Goal: Information Seeking & Learning: Learn about a topic

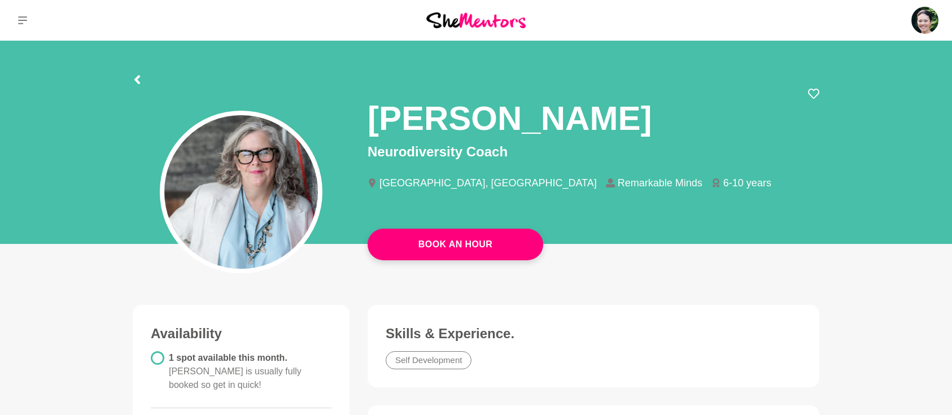
scroll to position [351, 0]
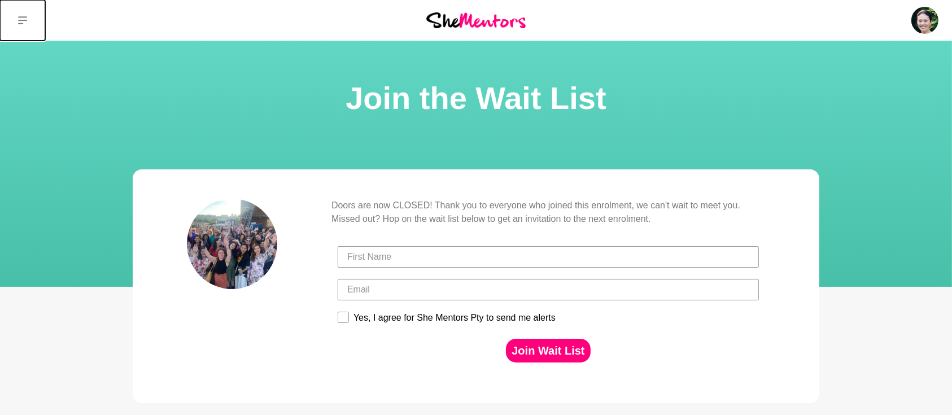
click at [21, 21] on icon at bounding box center [22, 20] width 9 height 9
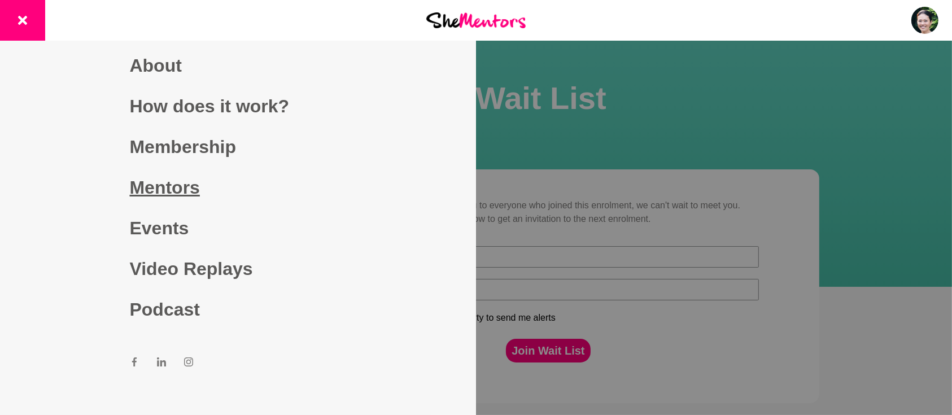
click at [163, 190] on link "Mentors" at bounding box center [238, 187] width 217 height 41
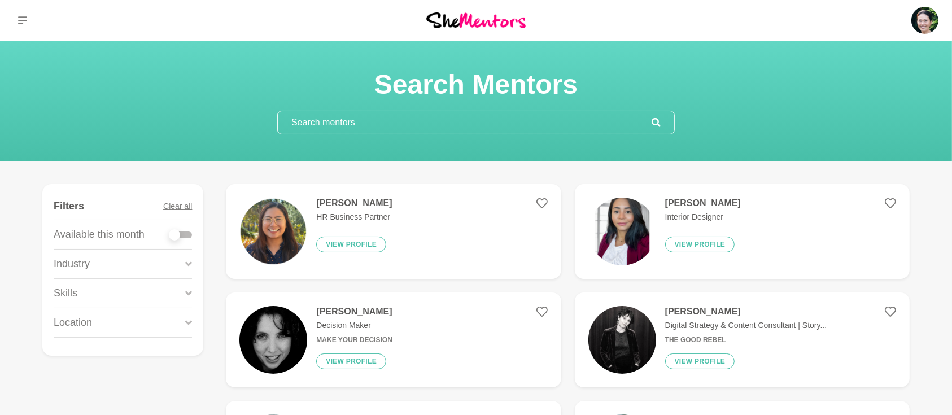
click at [409, 123] on input "text" at bounding box center [465, 122] width 374 height 23
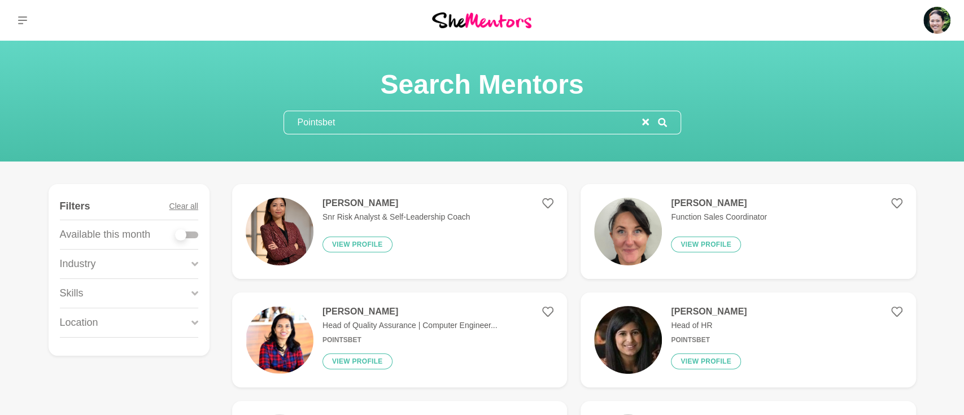
type input "Pointsbet"
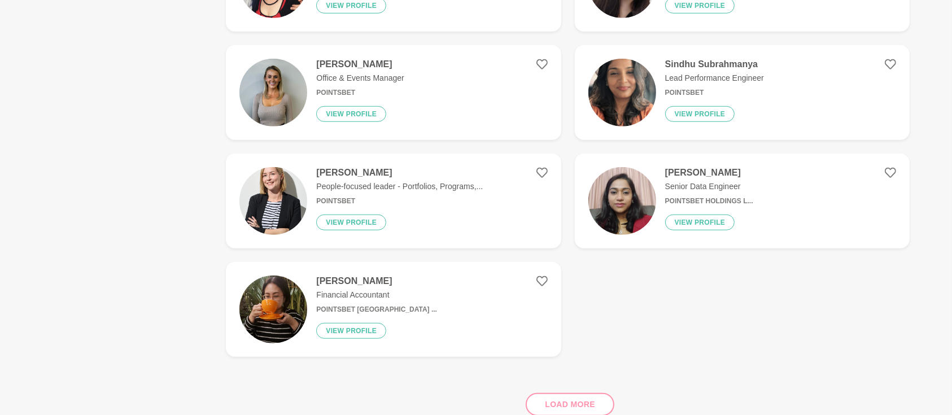
scroll to position [903, 0]
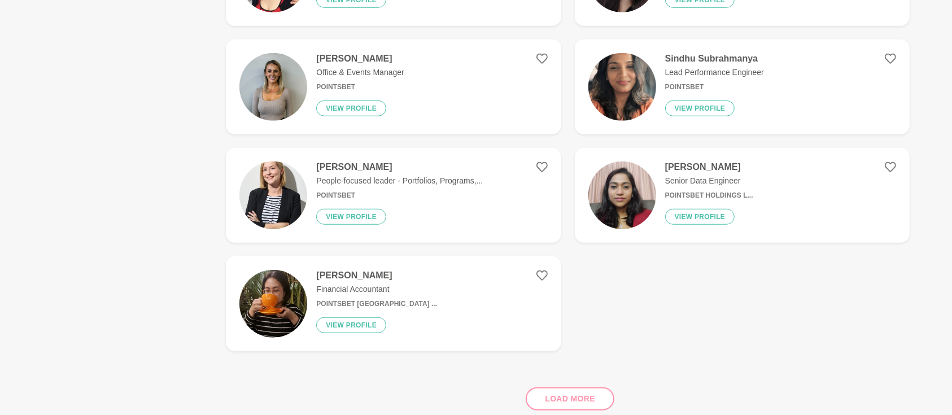
click at [559, 400] on div "Load more" at bounding box center [568, 394] width 684 height 68
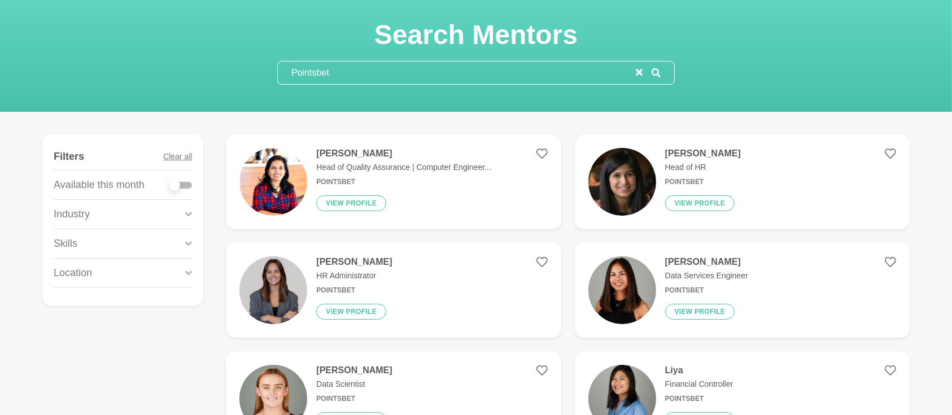
scroll to position [0, 0]
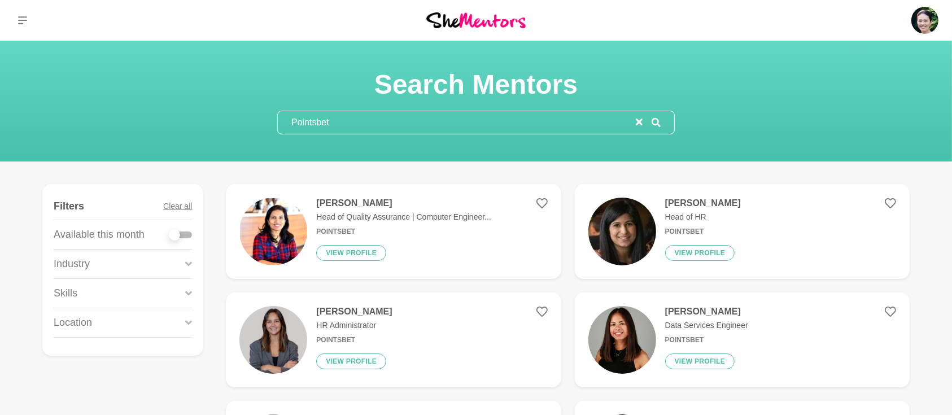
click at [639, 120] on icon "reset" at bounding box center [639, 122] width 7 height 7
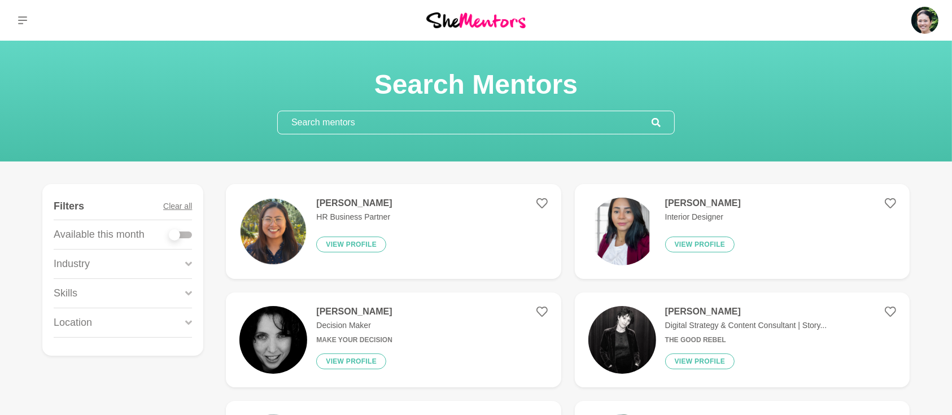
click at [190, 235] on div at bounding box center [180, 235] width 23 height 7
checkbox input "true"
click at [189, 237] on div at bounding box center [180, 235] width 23 height 7
checkbox input "true"
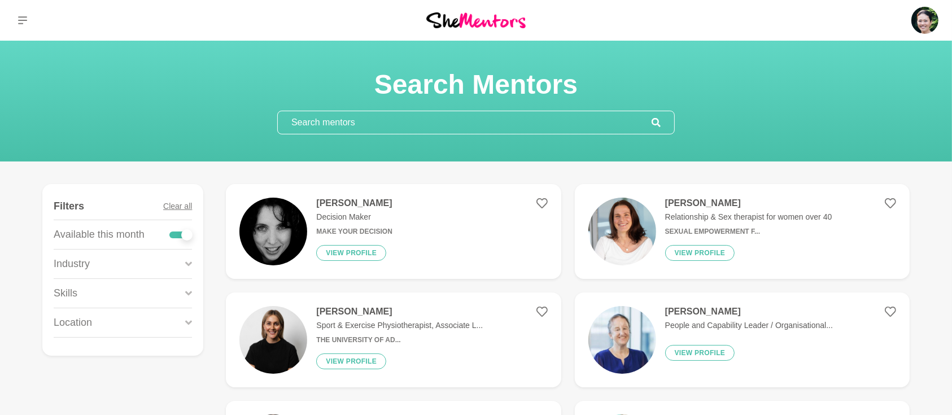
click at [187, 293] on icon at bounding box center [188, 293] width 7 height 5
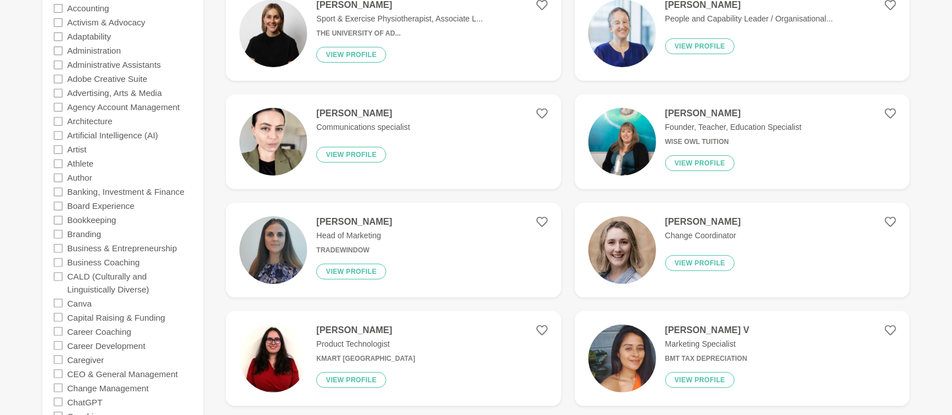
scroll to position [401, 0]
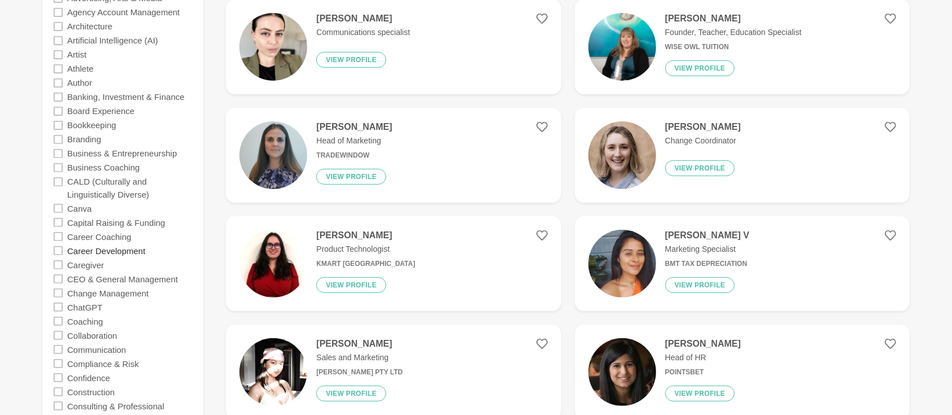
click at [110, 251] on label "Career Development" at bounding box center [106, 250] width 78 height 14
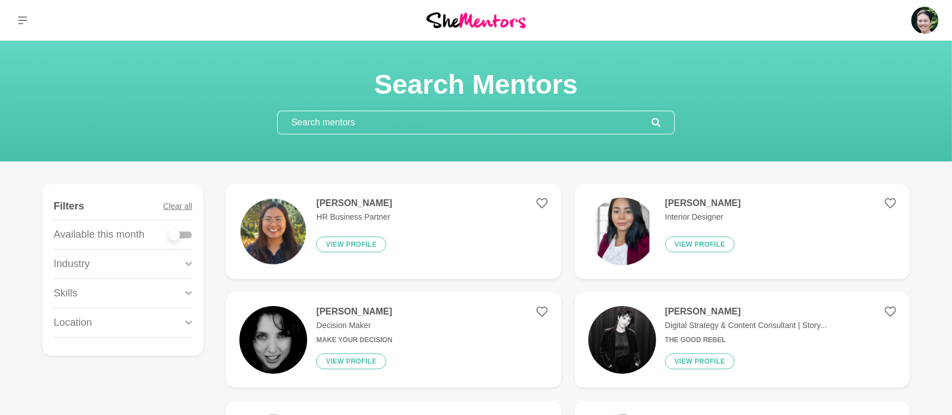
click at [185, 235] on div at bounding box center [180, 235] width 23 height 7
checkbox input "true"
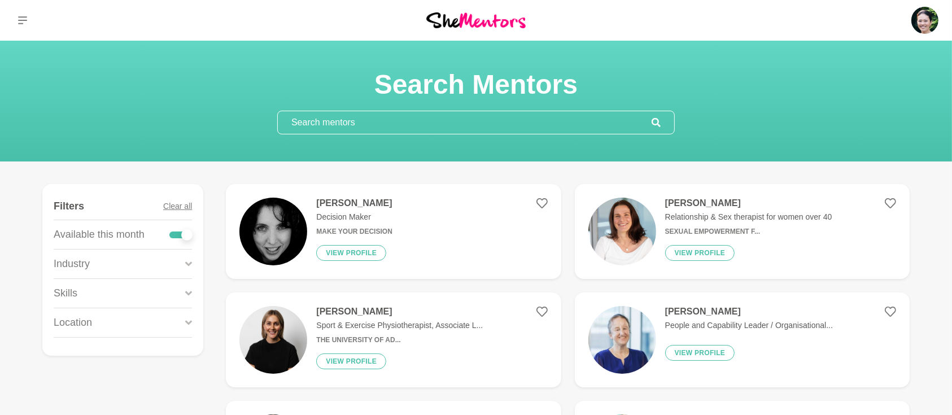
click at [187, 286] on icon at bounding box center [188, 293] width 7 height 15
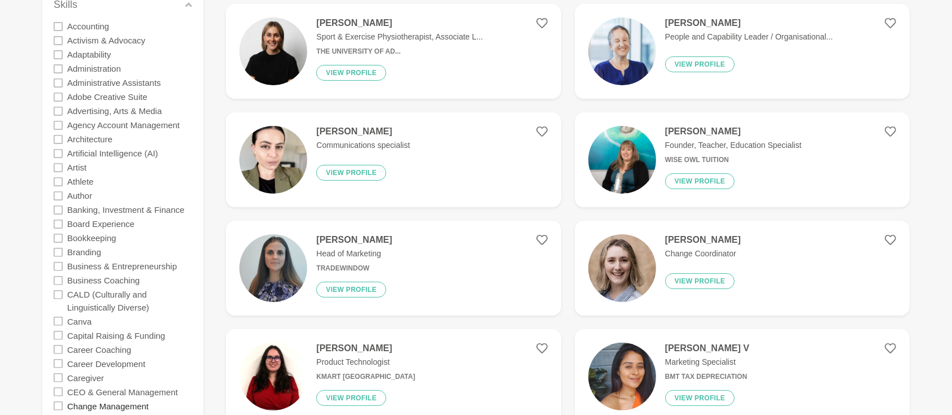
scroll to position [351, 0]
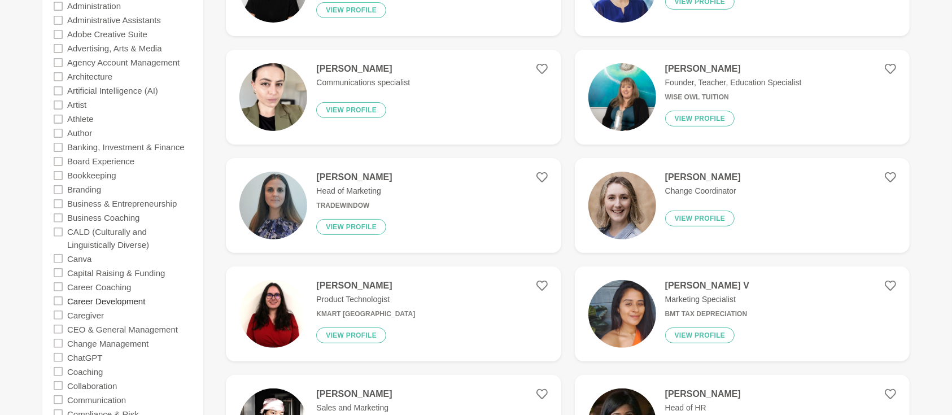
click at [112, 300] on label "Career Development" at bounding box center [106, 301] width 78 height 14
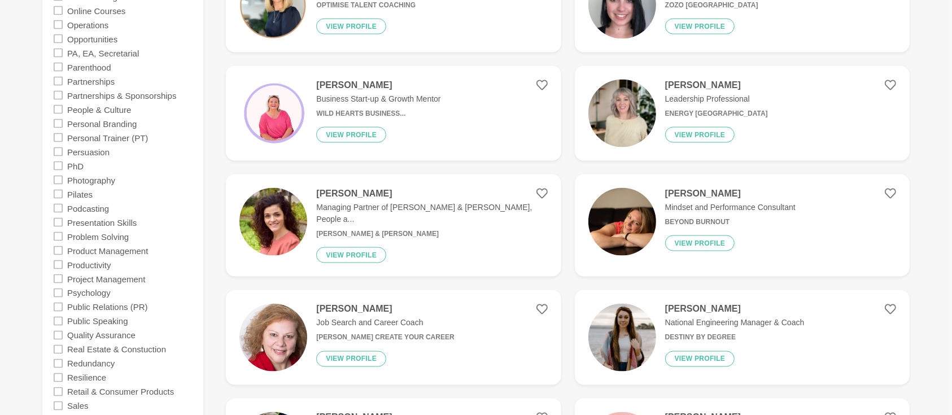
scroll to position [1857, 0]
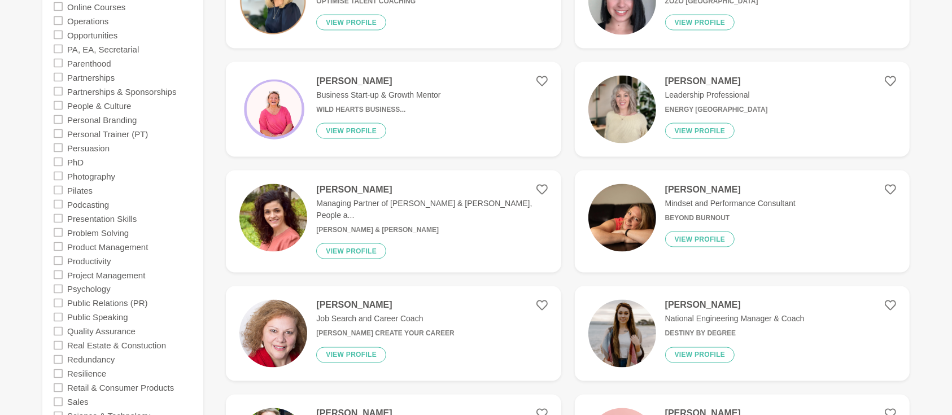
drag, startPoint x: 90, startPoint y: 93, endPoint x: 374, endPoint y: 189, distance: 299.3
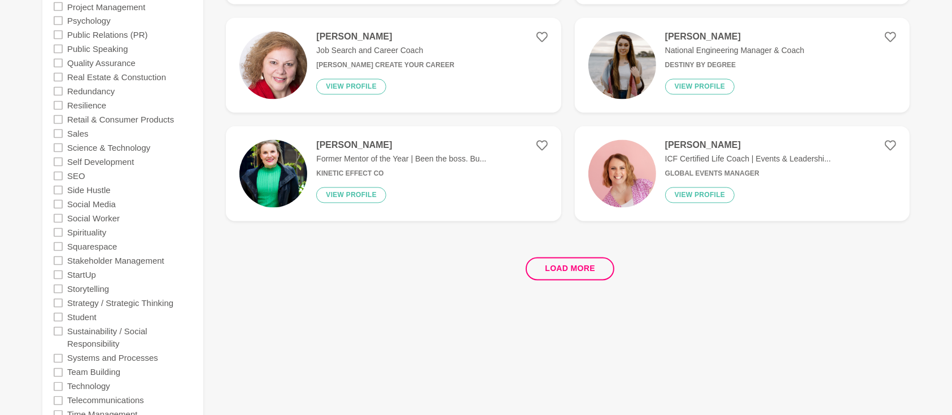
scroll to position [2158, 0]
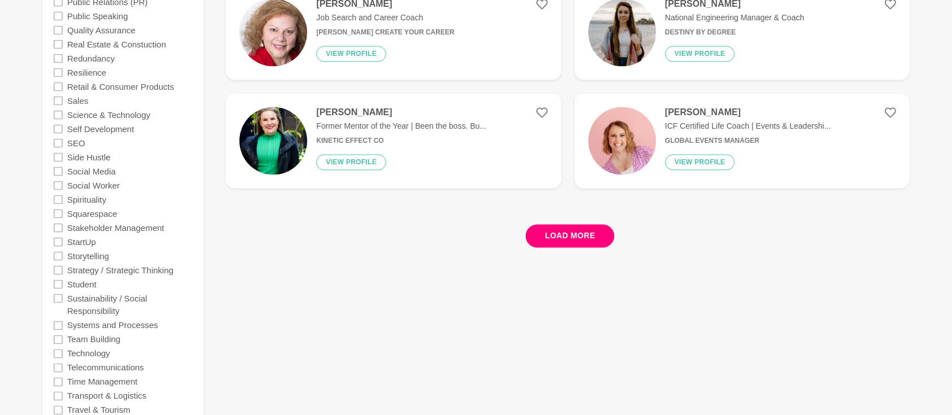
click at [587, 228] on button "Load more" at bounding box center [570, 235] width 89 height 23
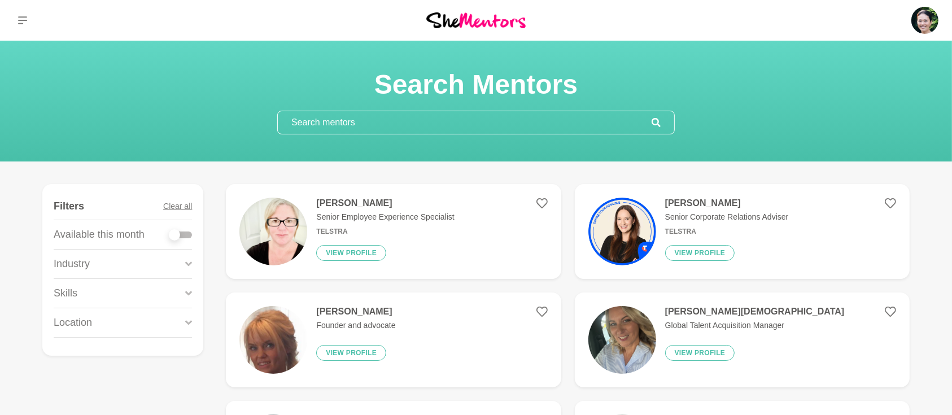
click at [390, 127] on input "text" at bounding box center [465, 122] width 374 height 23
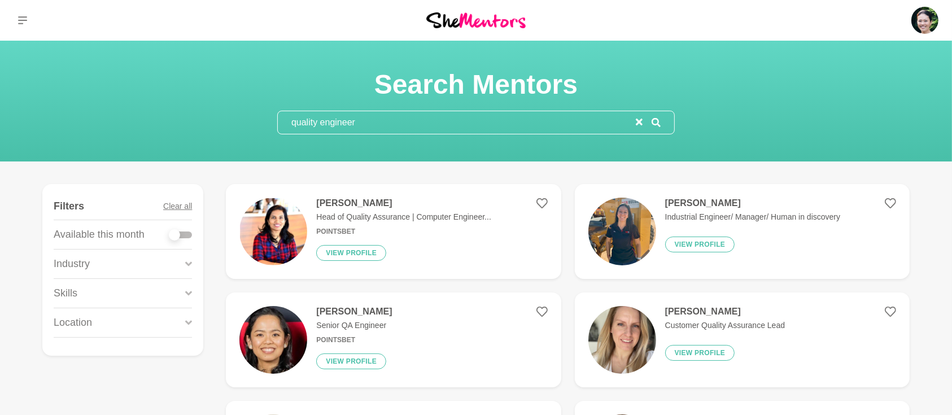
drag, startPoint x: 437, startPoint y: 118, endPoint x: 208, endPoint y: 117, distance: 229.2
click at [208, 117] on div "Search Mentors quality engineer" at bounding box center [476, 101] width 925 height 67
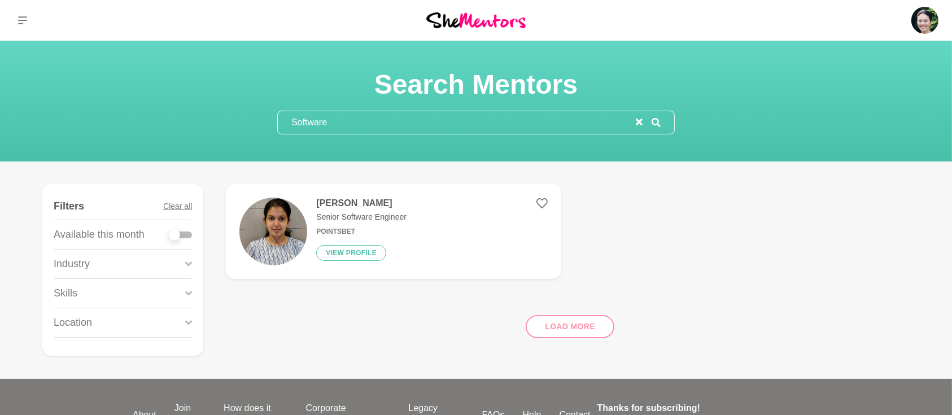
drag, startPoint x: 382, startPoint y: 129, endPoint x: 279, endPoint y: 131, distance: 102.2
click at [282, 131] on input "Software" at bounding box center [457, 122] width 358 height 23
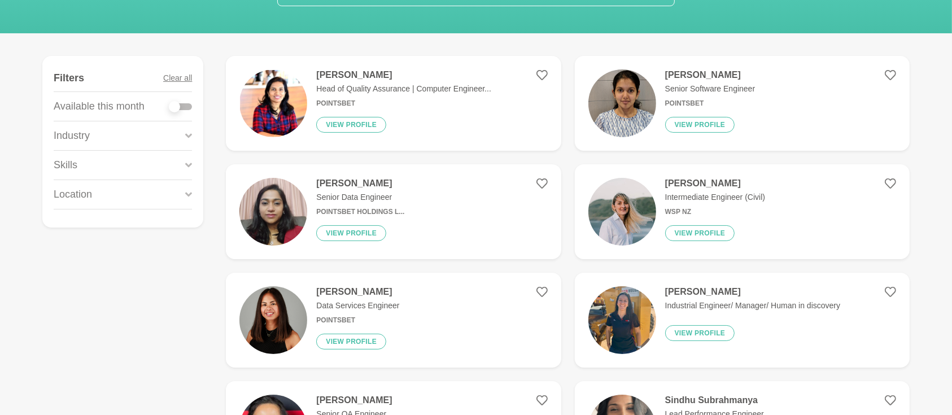
scroll to position [150, 0]
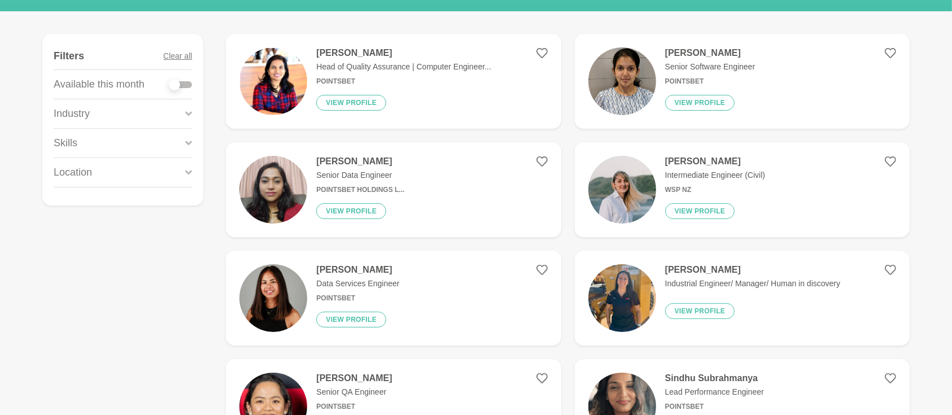
type input "Engineer"
click at [686, 266] on h4 "Pilar Mahecha" at bounding box center [753, 269] width 176 height 11
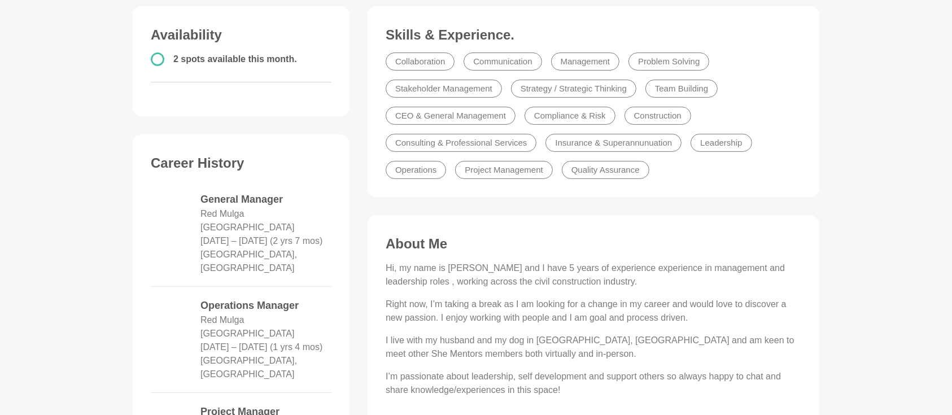
scroll to position [301, 0]
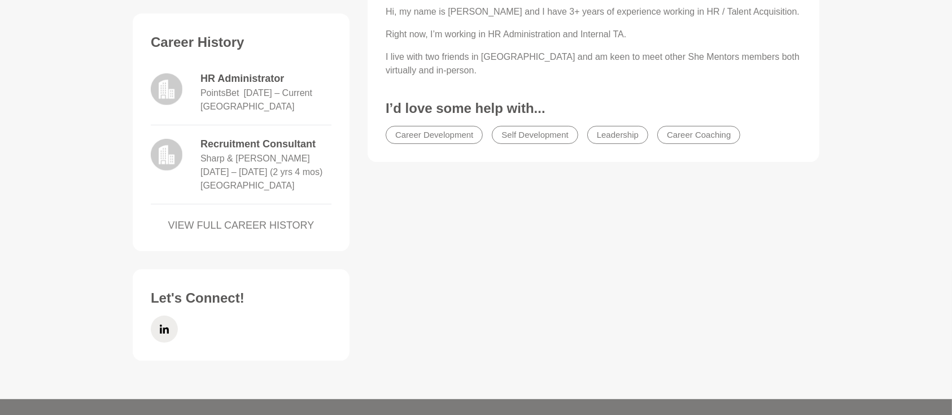
scroll to position [452, 0]
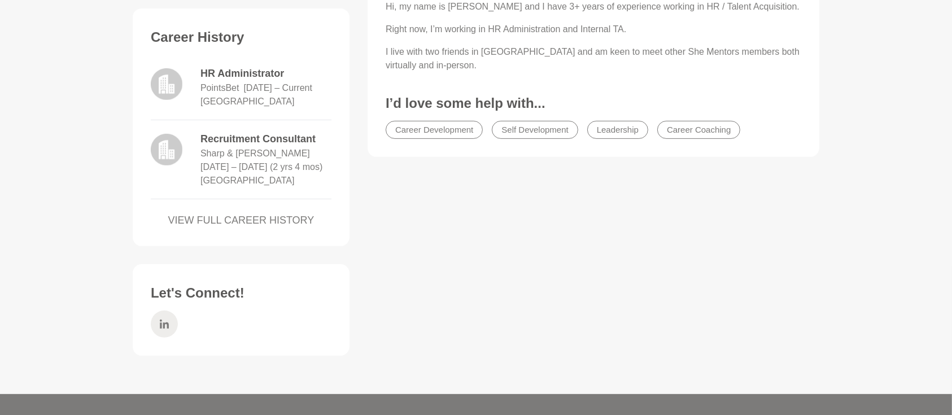
click at [160, 324] on icon at bounding box center [164, 324] width 9 height 27
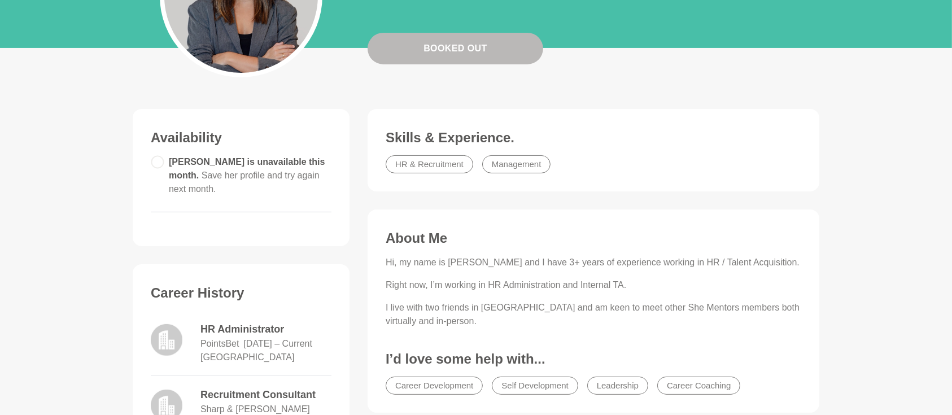
scroll to position [251, 0]
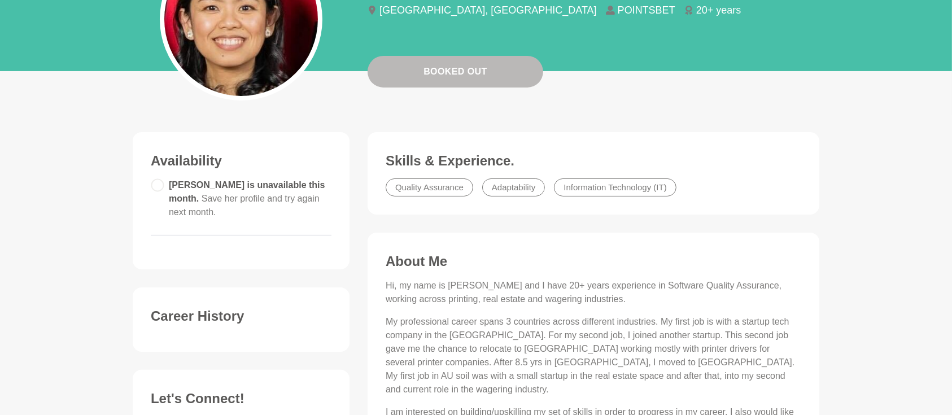
scroll to position [200, 0]
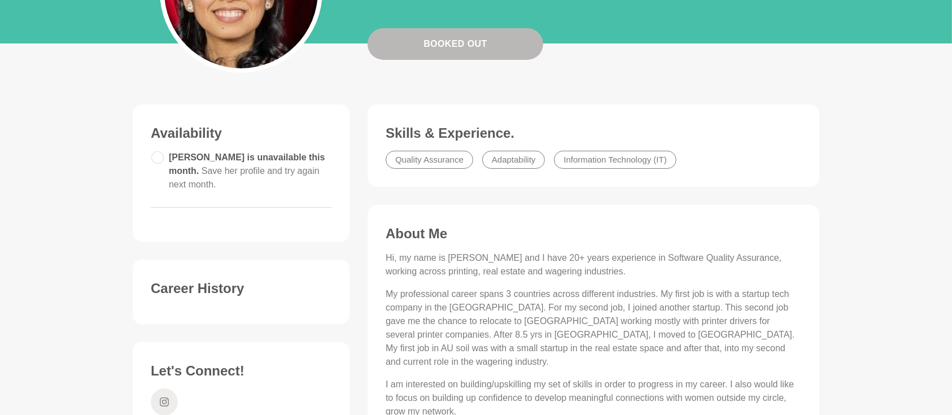
click at [157, 388] on span at bounding box center [164, 401] width 27 height 27
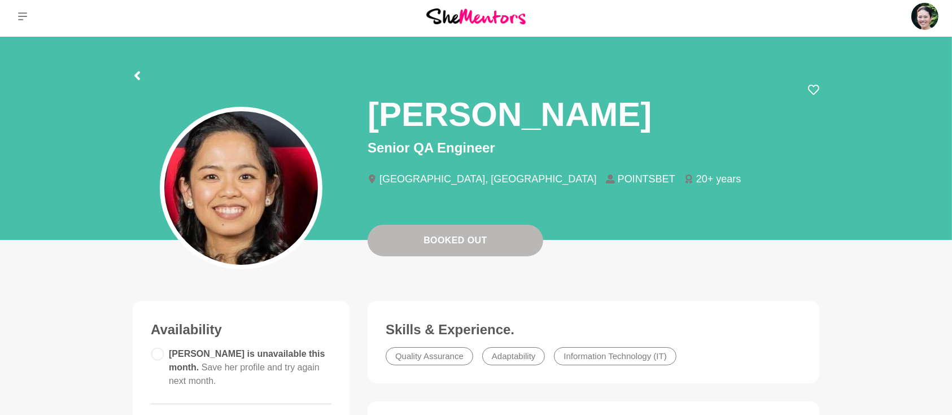
scroll to position [0, 0]
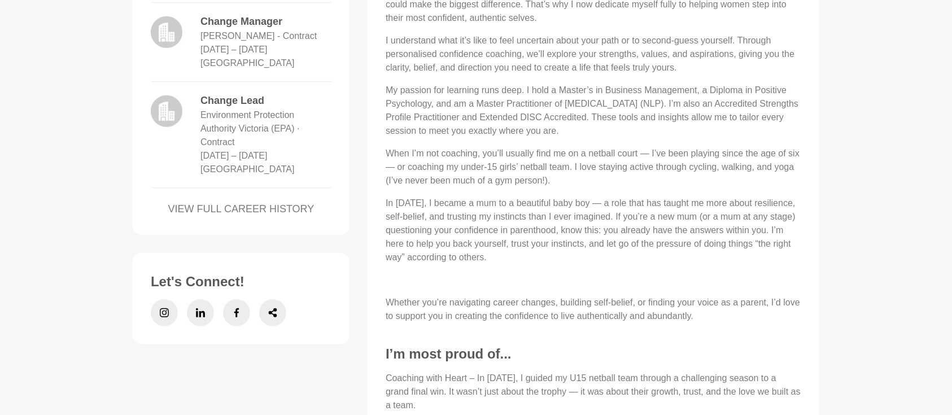
scroll to position [753, 0]
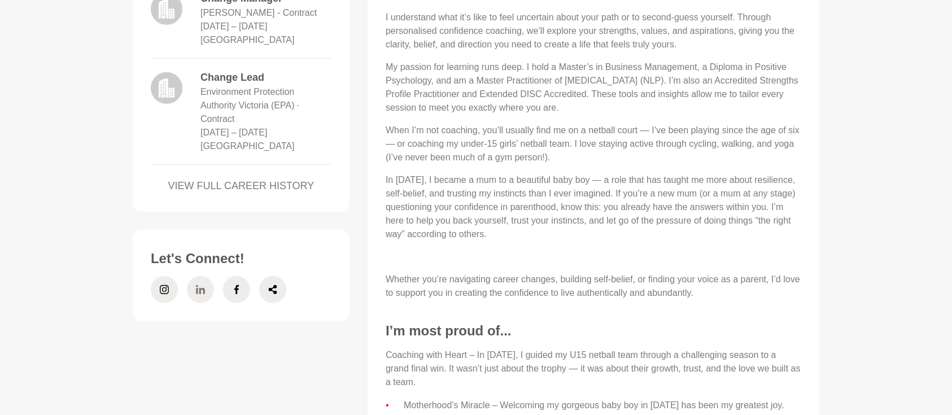
click at [201, 278] on icon at bounding box center [200, 289] width 9 height 27
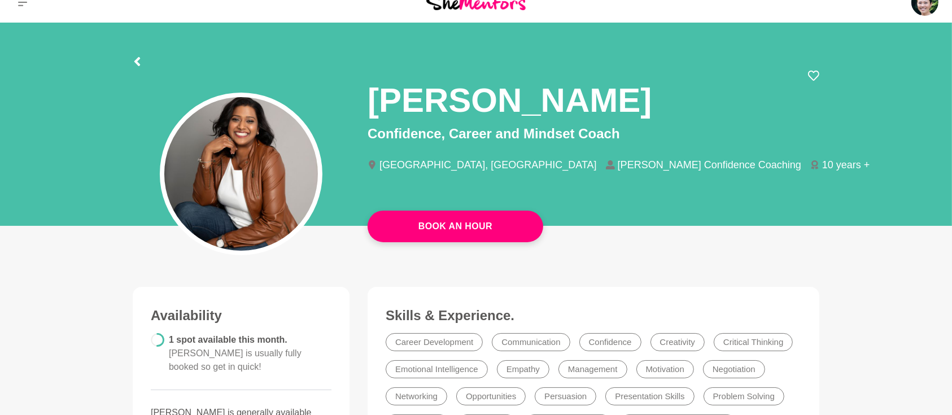
scroll to position [0, 0]
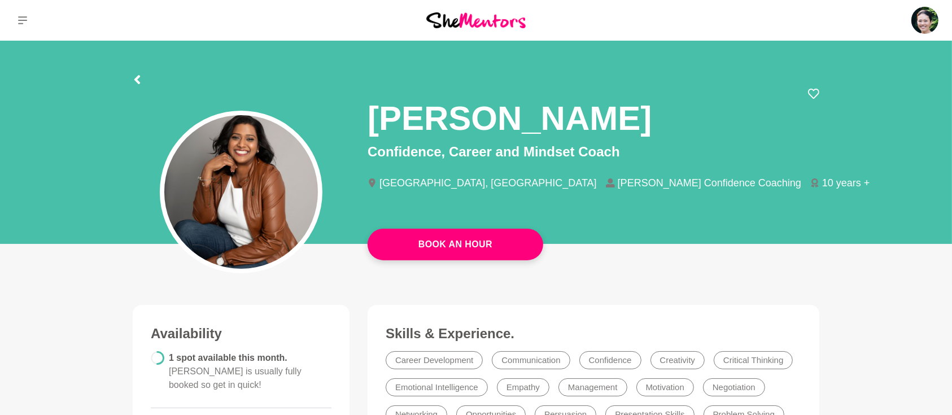
drag, startPoint x: 374, startPoint y: 114, endPoint x: 763, endPoint y: 118, distance: 389.1
click at [652, 118] on h1 "Orine Silveira-McCuskey" at bounding box center [510, 118] width 284 height 42
copy h1 "Orine Silveira-McCuskey"
click at [623, 202] on div "Melbourne, Australia Orine Confidence Coaching 10 years +" at bounding box center [594, 189] width 452 height 40
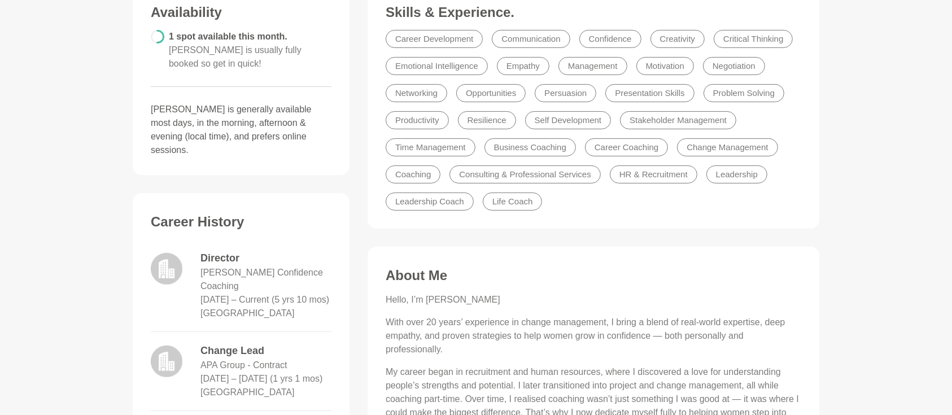
scroll to position [100, 0]
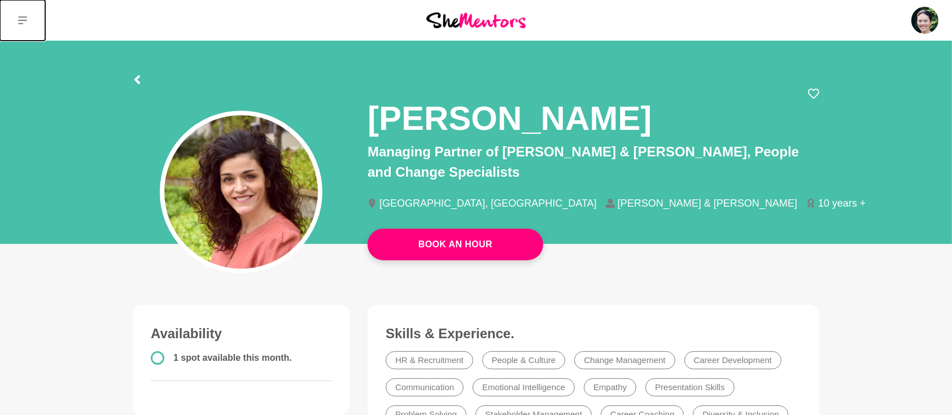
click at [20, 20] on icon at bounding box center [22, 20] width 9 height 8
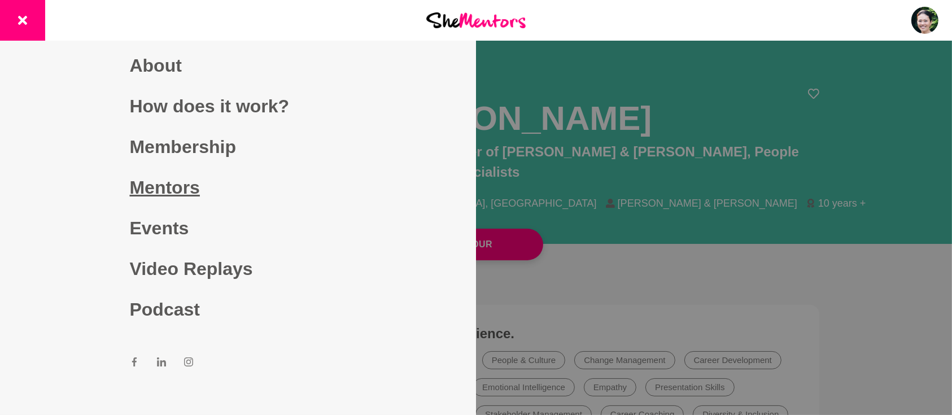
click at [172, 185] on link "Mentors" at bounding box center [238, 187] width 217 height 41
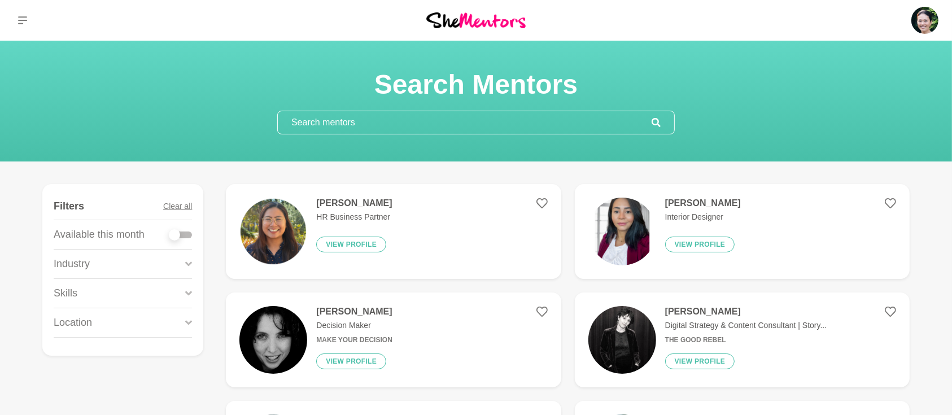
click at [189, 234] on div at bounding box center [180, 235] width 23 height 7
checkbox input "true"
click at [186, 239] on div at bounding box center [180, 234] width 23 height 15
click at [189, 234] on div at bounding box center [180, 235] width 23 height 7
checkbox input "true"
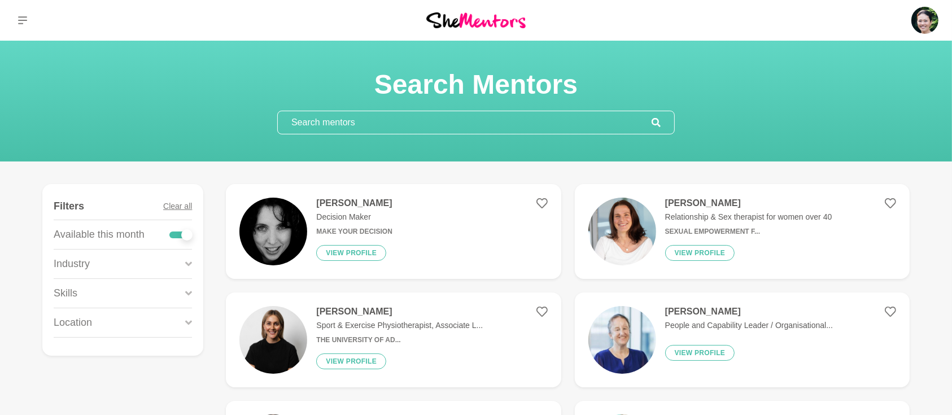
click at [187, 290] on icon at bounding box center [188, 293] width 7 height 15
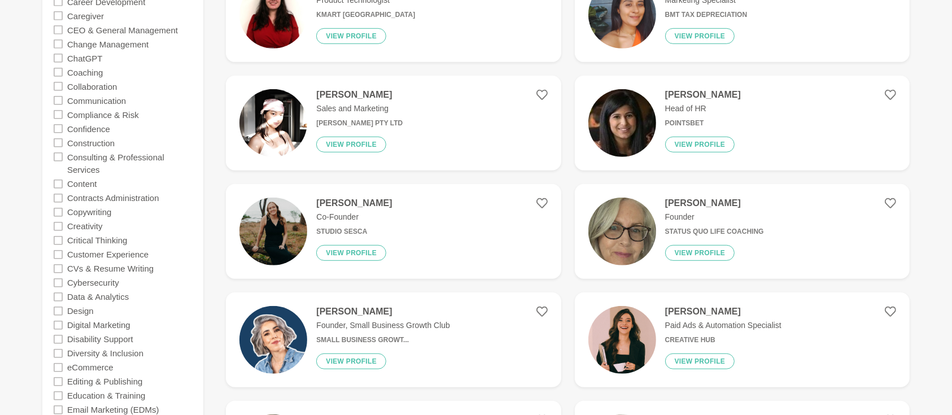
scroll to position [652, 0]
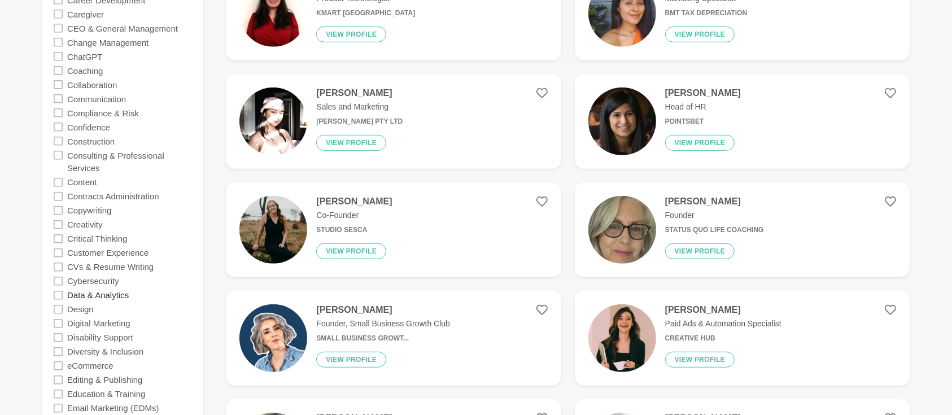
click at [113, 296] on label "Data & Analytics" at bounding box center [98, 295] width 62 height 14
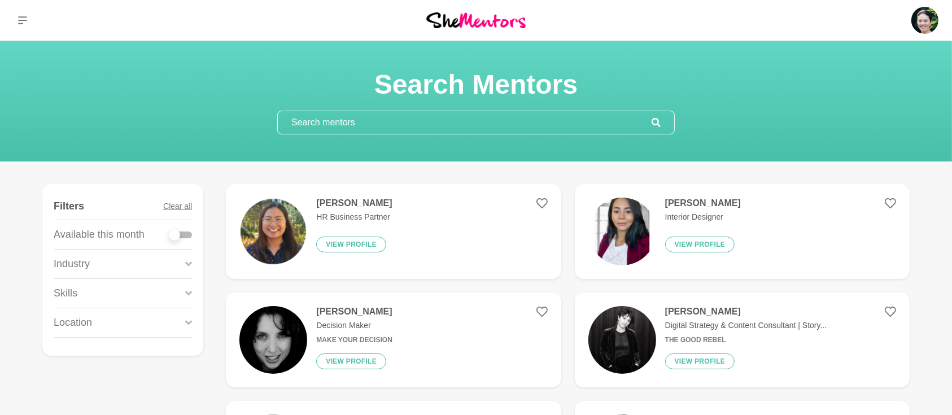
click at [190, 233] on div at bounding box center [180, 235] width 23 height 7
checkbox input "true"
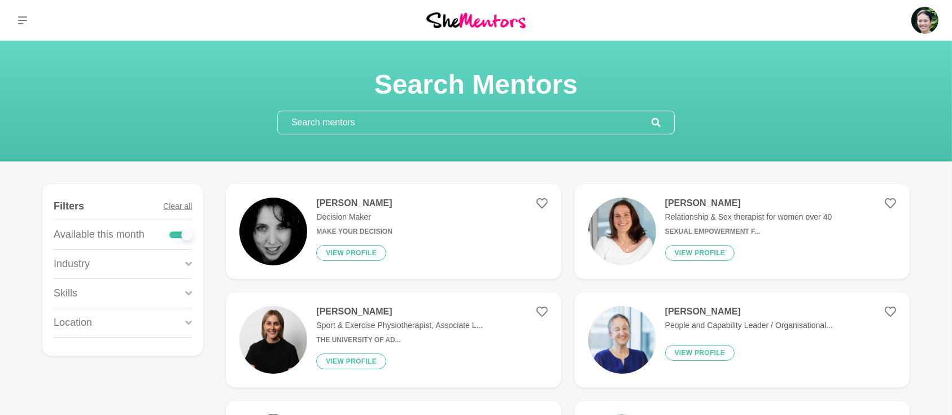
click at [185, 290] on div "Skills" at bounding box center [123, 293] width 138 height 29
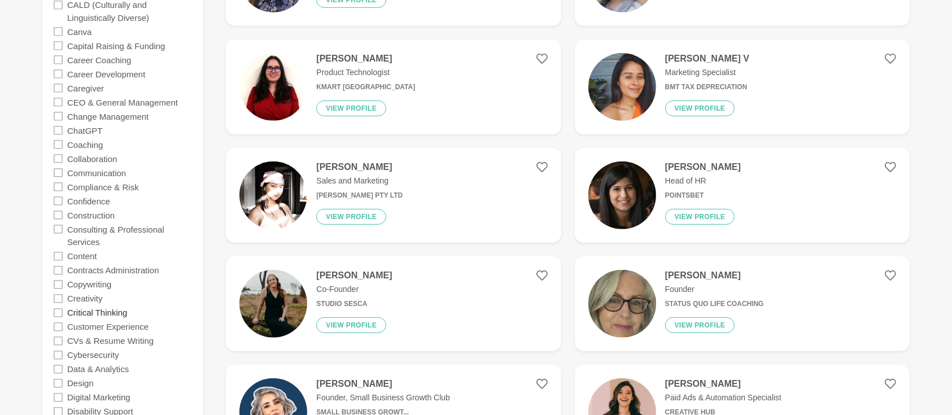
scroll to position [602, 0]
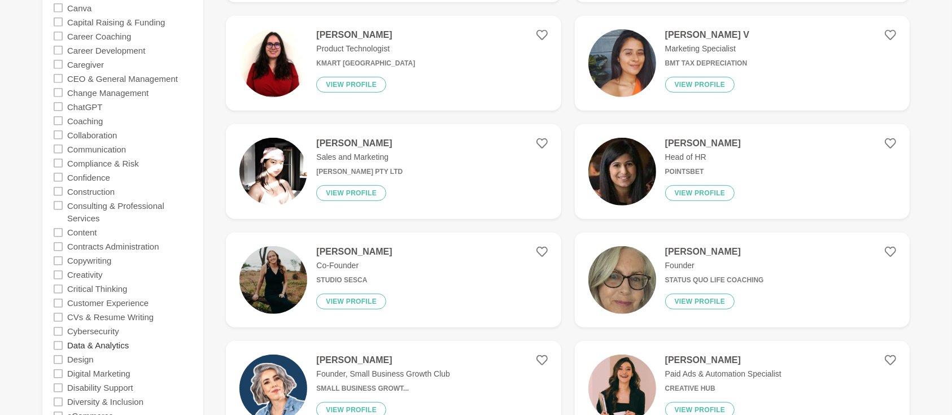
click at [107, 346] on label "Data & Analytics" at bounding box center [98, 345] width 62 height 14
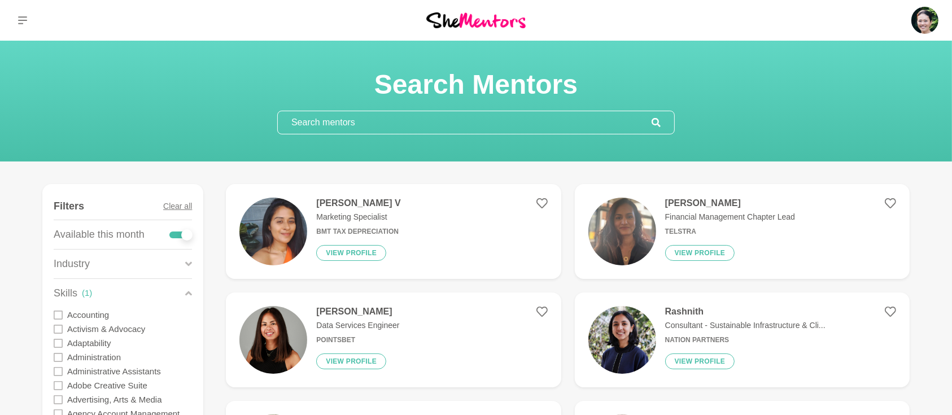
click at [396, 117] on input "text" at bounding box center [465, 122] width 374 height 23
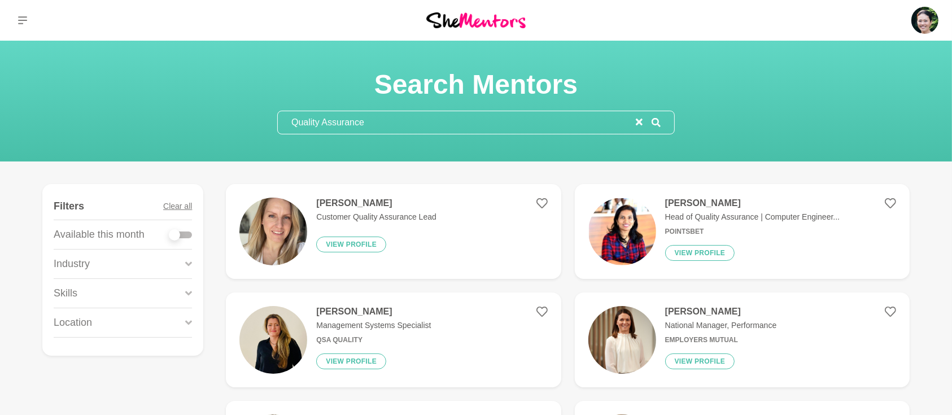
type input "Quality Assurance"
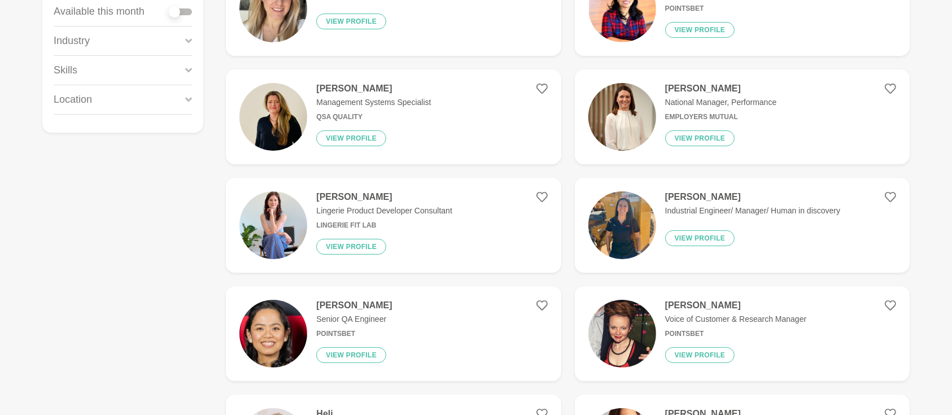
scroll to position [251, 0]
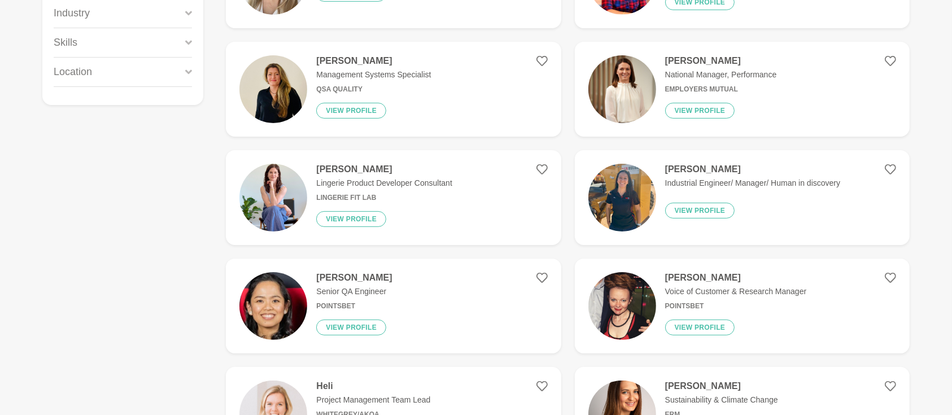
click at [375, 276] on h4 "Karen Asuncion" at bounding box center [354, 277] width 76 height 11
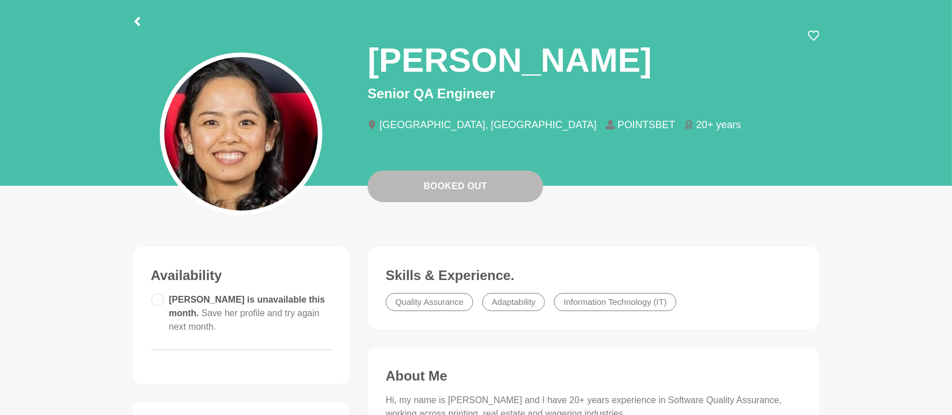
scroll to position [200, 0]
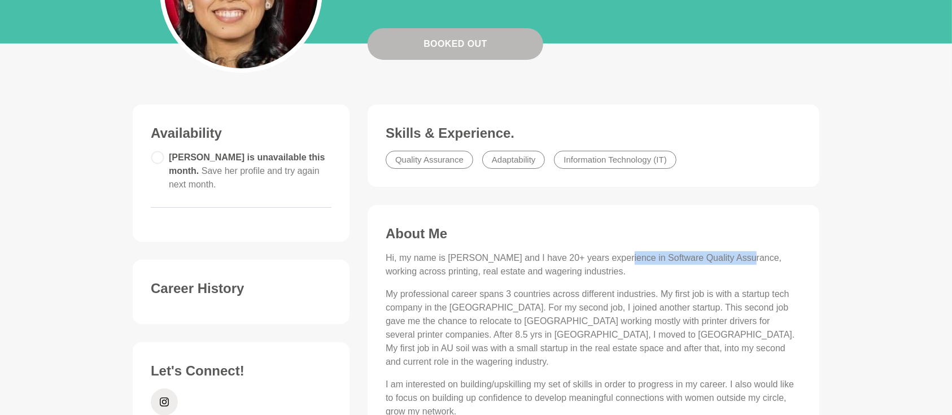
drag, startPoint x: 616, startPoint y: 255, endPoint x: 737, endPoint y: 255, distance: 121.4
click at [737, 255] on p "Hi, my name is Karen and I have 20+ years experience in Software Quality Assura…" at bounding box center [594, 264] width 416 height 27
copy p "Software Quality Assurance, w"
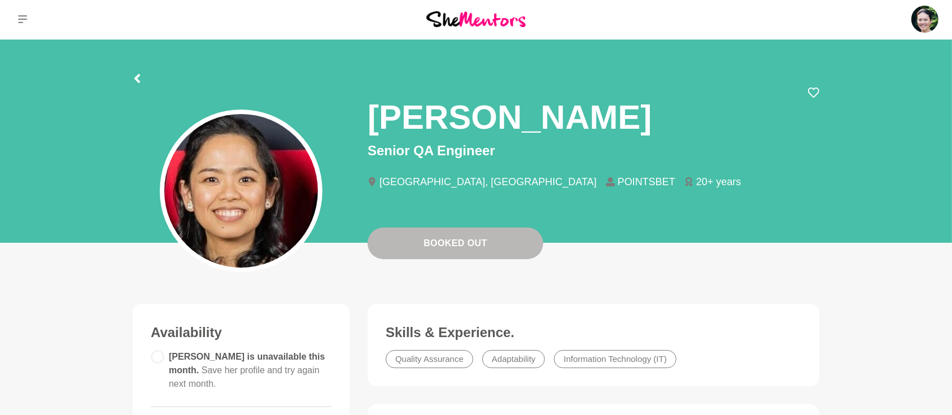
scroll to position [0, 0]
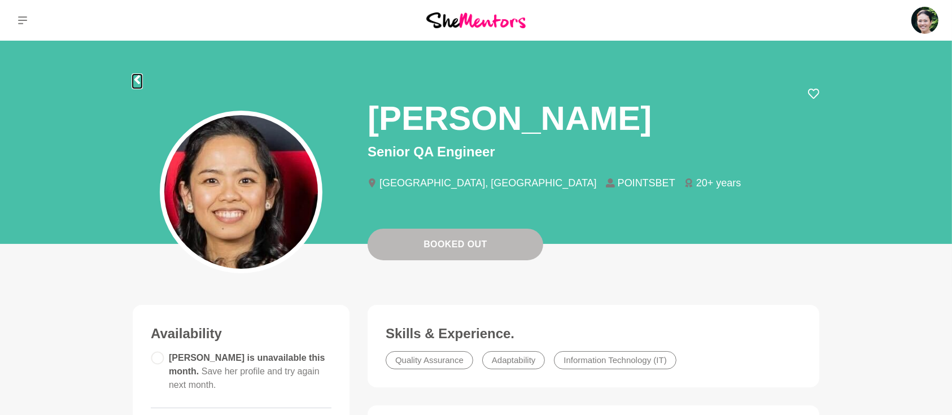
click at [137, 82] on icon at bounding box center [137, 79] width 9 height 9
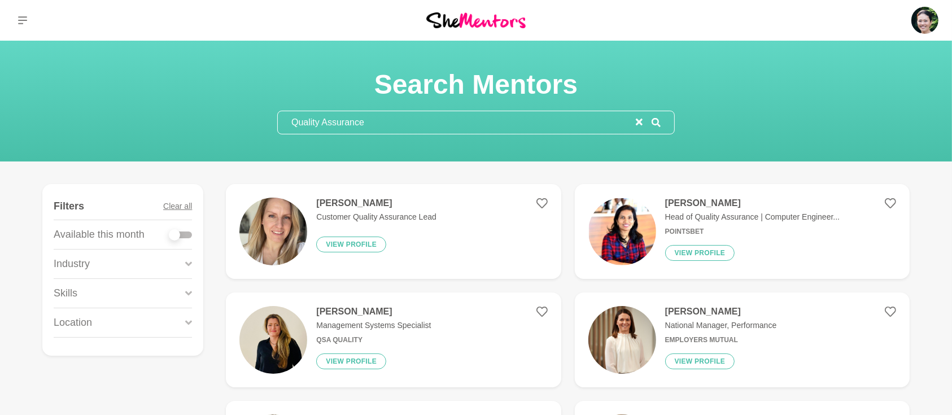
click at [385, 327] on p "Management Systems Specialist" at bounding box center [373, 326] width 115 height 12
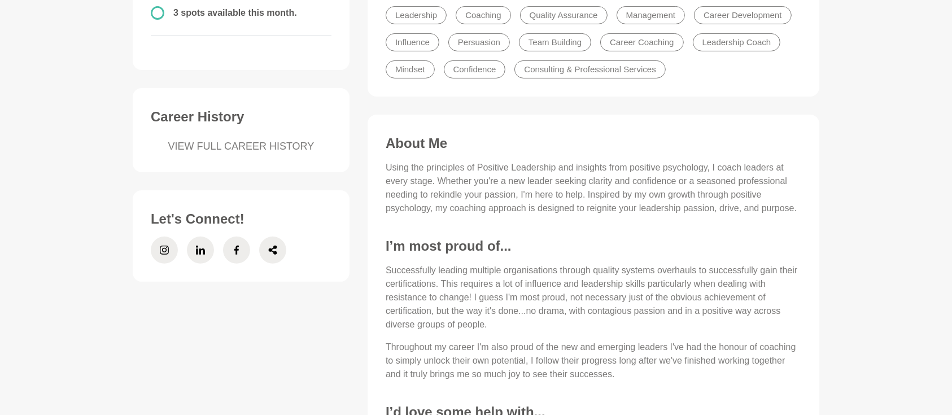
scroll to position [351, 0]
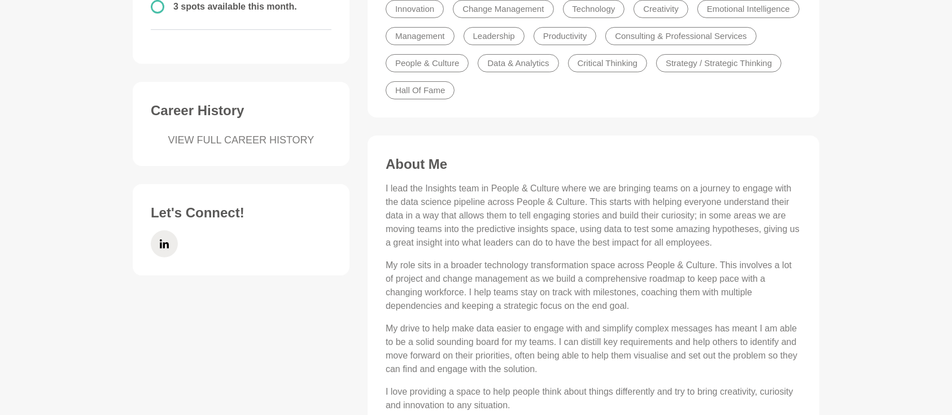
scroll to position [401, 0]
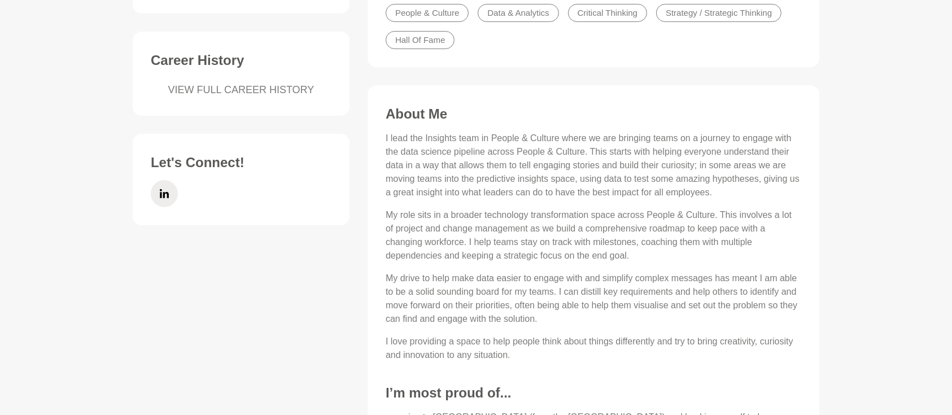
click at [344, 142] on figure "Let's Connect!" at bounding box center [241, 179] width 217 height 91
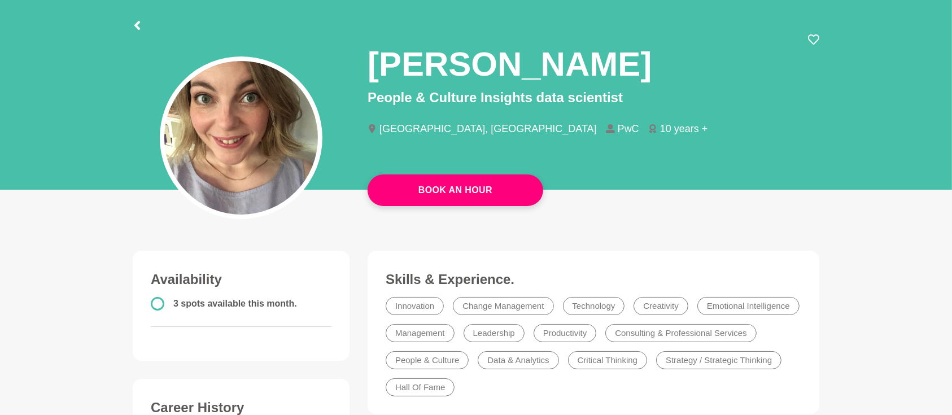
scroll to position [0, 0]
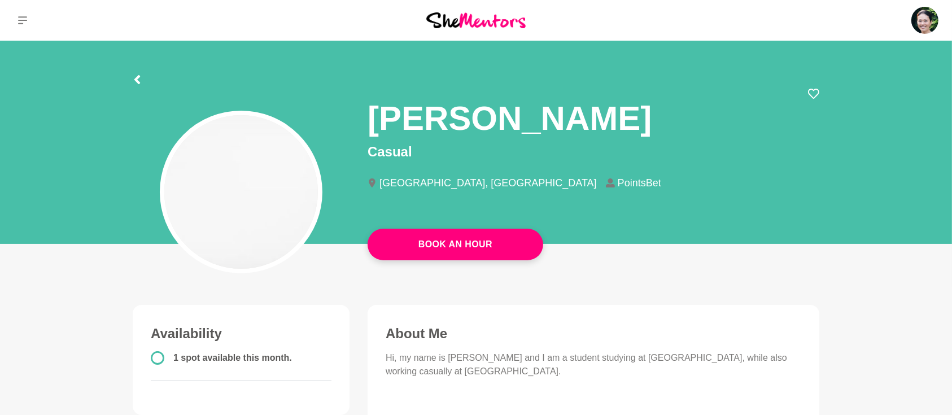
click at [137, 73] on div at bounding box center [137, 78] width 9 height 20
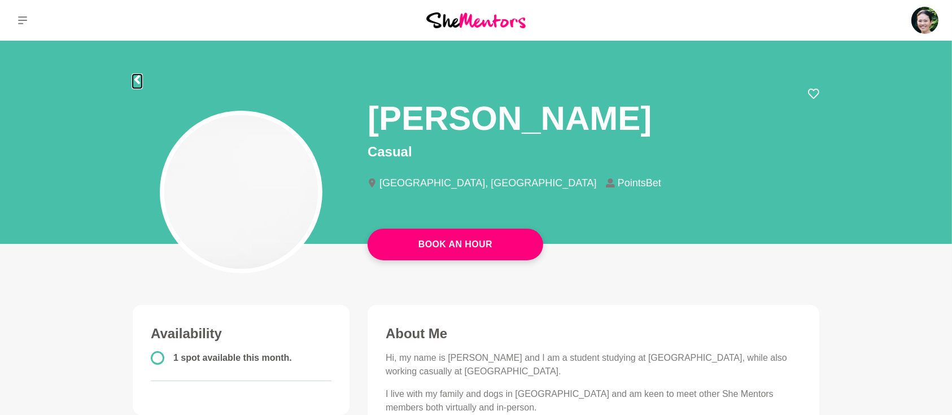
click at [135, 77] on icon at bounding box center [137, 79] width 9 height 9
click at [25, 19] on icon at bounding box center [22, 20] width 9 height 9
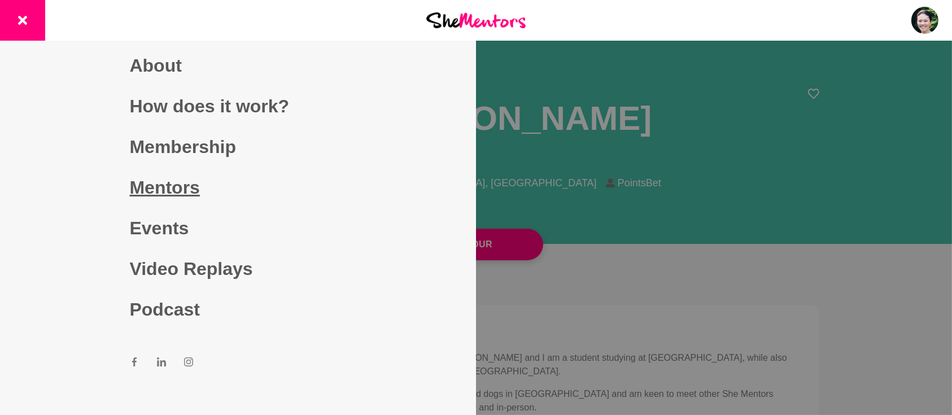
click at [169, 185] on link "Mentors" at bounding box center [238, 187] width 217 height 41
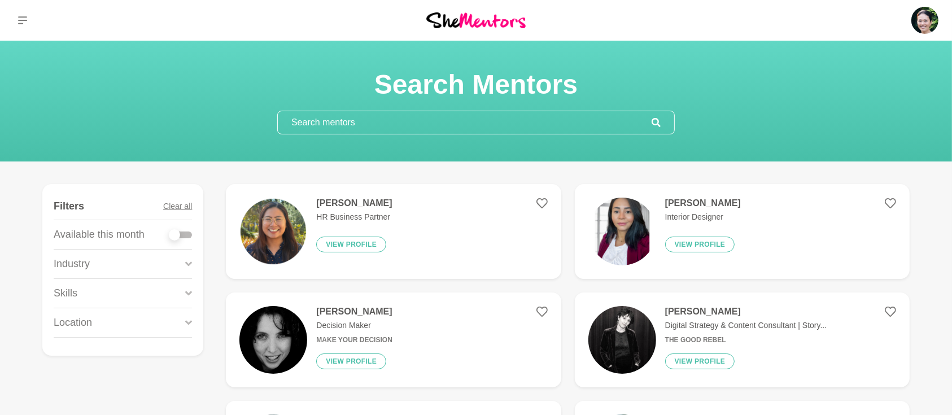
click at [186, 234] on div at bounding box center [180, 235] width 23 height 7
checkbox input "true"
click at [188, 234] on div at bounding box center [180, 235] width 23 height 7
checkbox input "true"
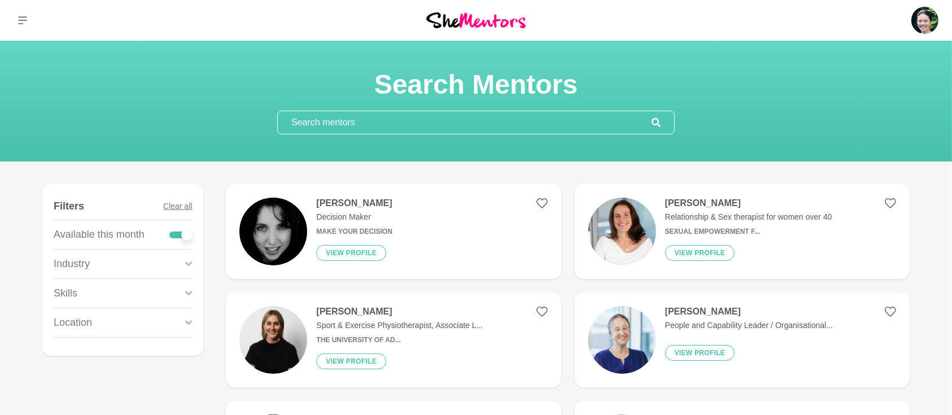
click at [187, 288] on icon at bounding box center [188, 293] width 7 height 15
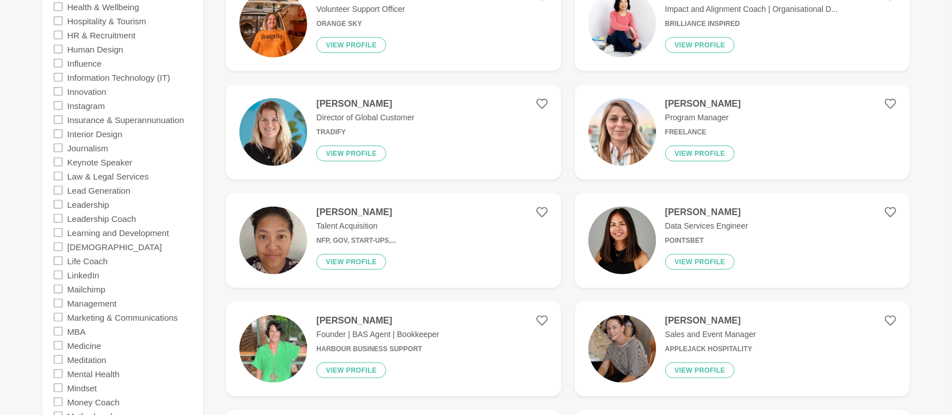
scroll to position [1305, 0]
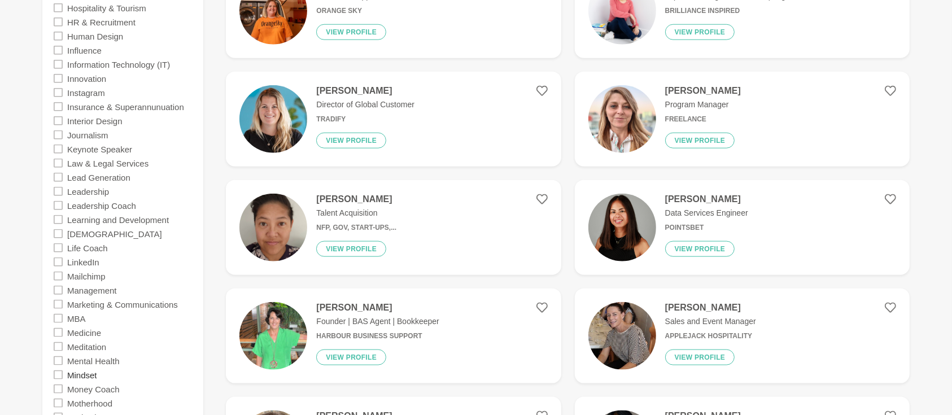
click at [94, 375] on label "Mindset" at bounding box center [82, 375] width 30 height 14
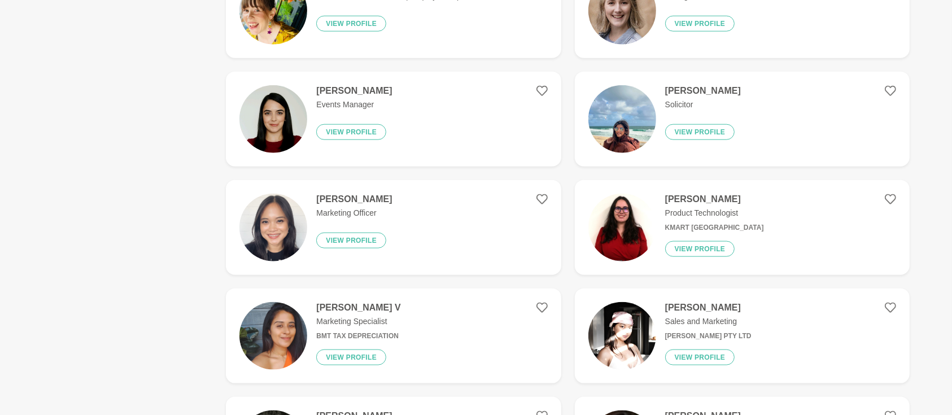
scroll to position [0, 0]
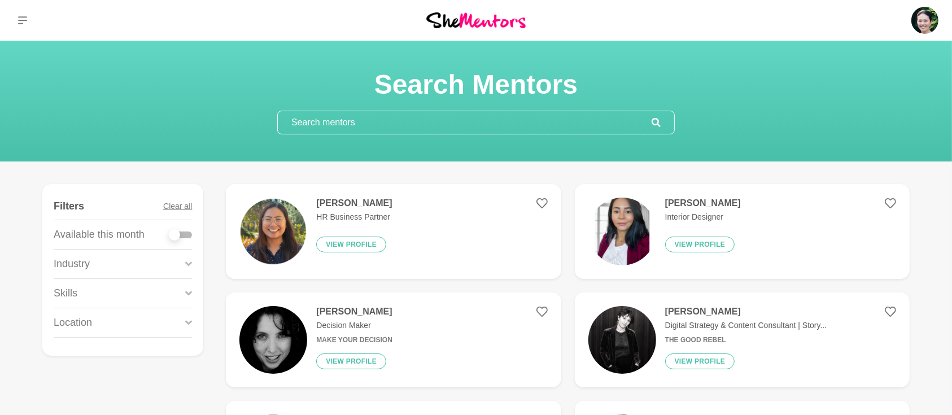
click at [190, 235] on div at bounding box center [180, 235] width 23 height 7
checkbox input "true"
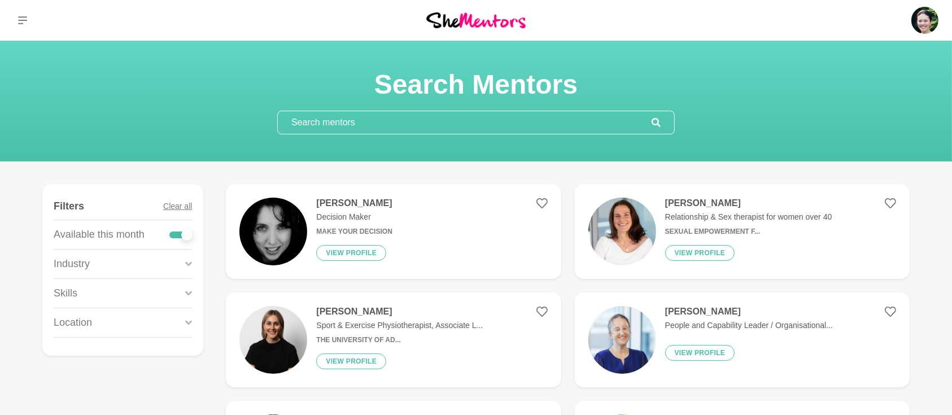
click at [185, 292] on icon at bounding box center [188, 293] width 7 height 15
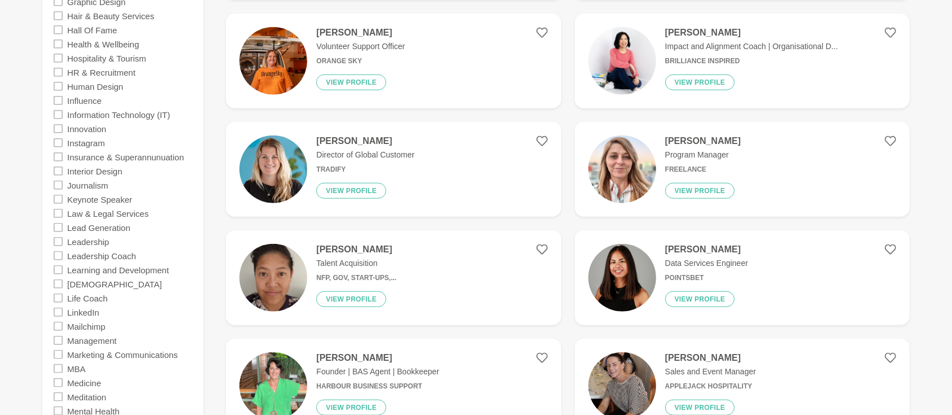
scroll to position [1405, 0]
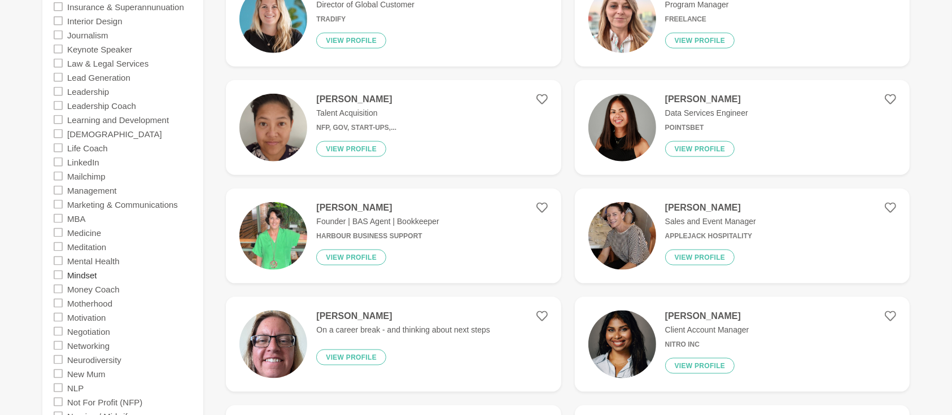
click at [93, 273] on label "Mindset" at bounding box center [82, 275] width 30 height 14
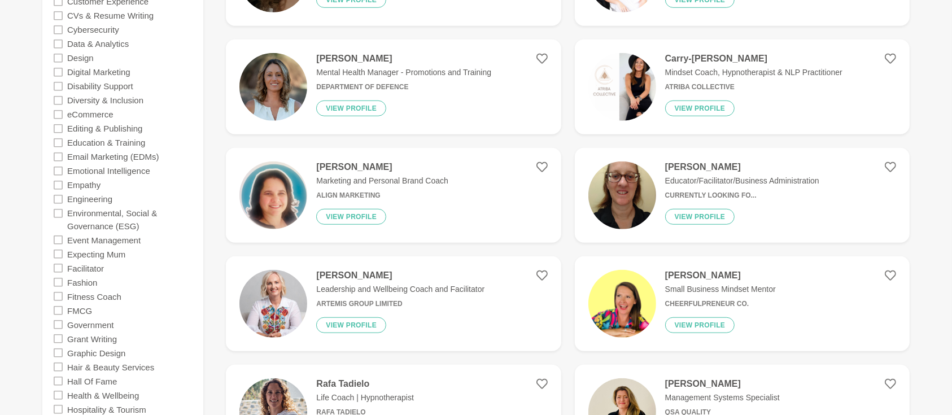
scroll to position [702, 0]
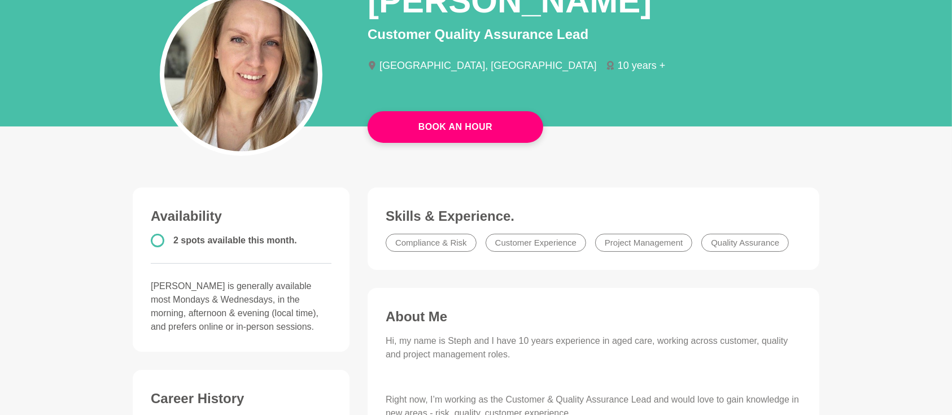
scroll to position [50, 0]
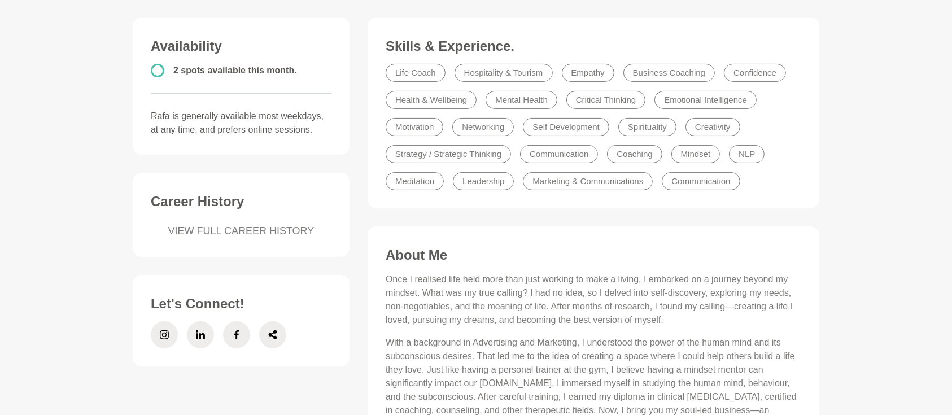
scroll to position [50, 0]
